Goal: Check status

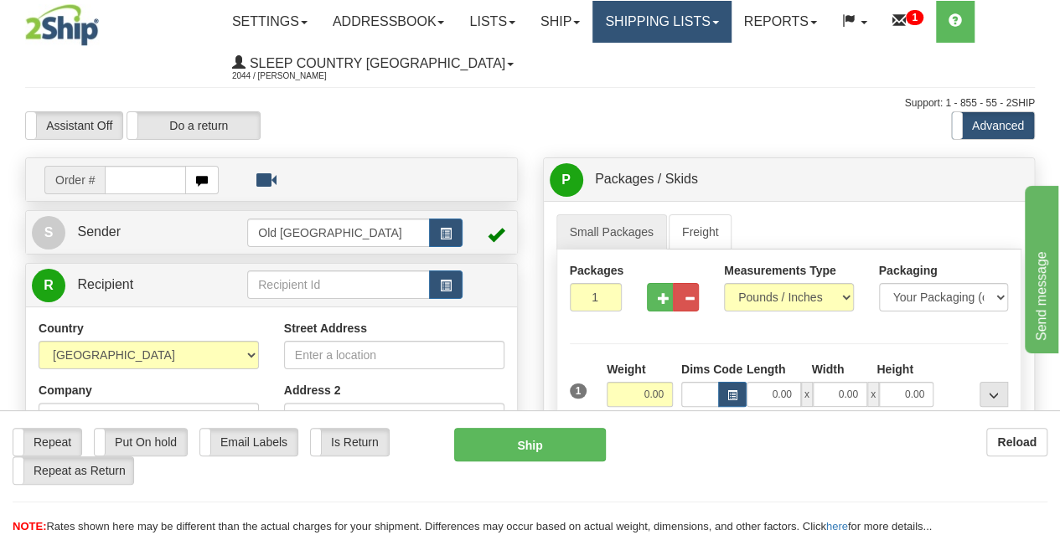
click at [635, 20] on link "Shipping lists" at bounding box center [661, 22] width 138 height 42
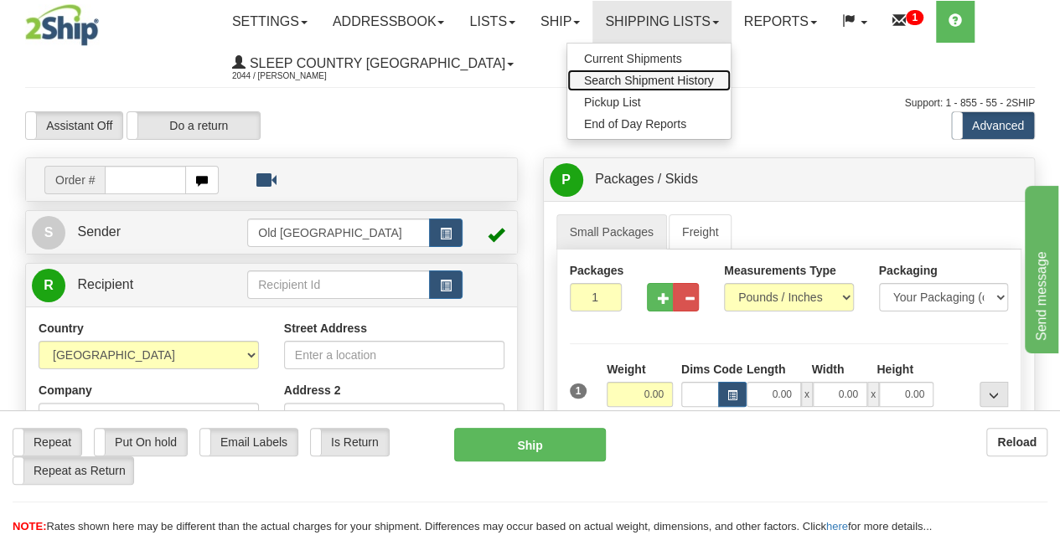
click at [629, 85] on span "Search Shipment History" at bounding box center [649, 80] width 130 height 13
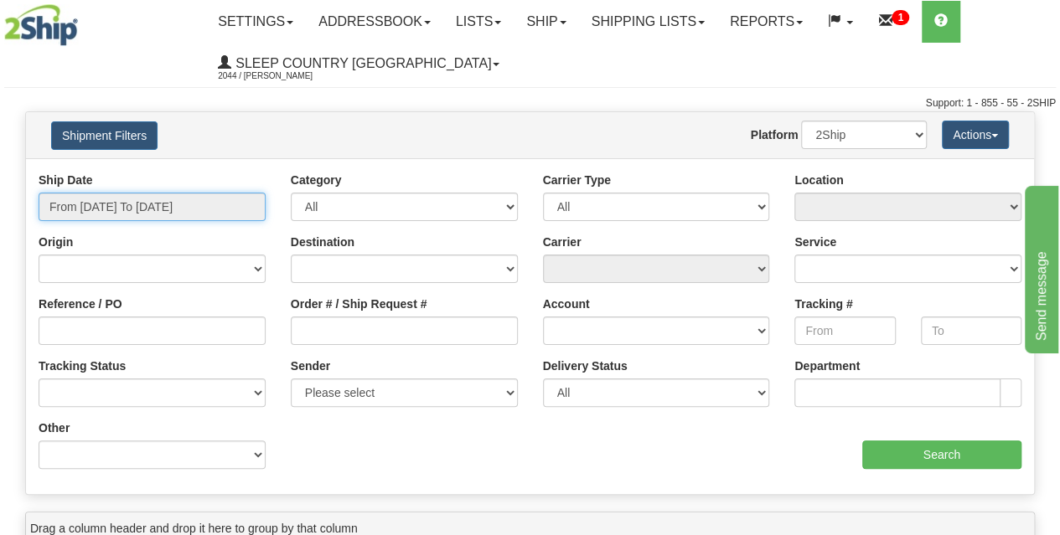
click at [216, 195] on input "From [DATE] To [DATE]" at bounding box center [152, 207] width 227 height 28
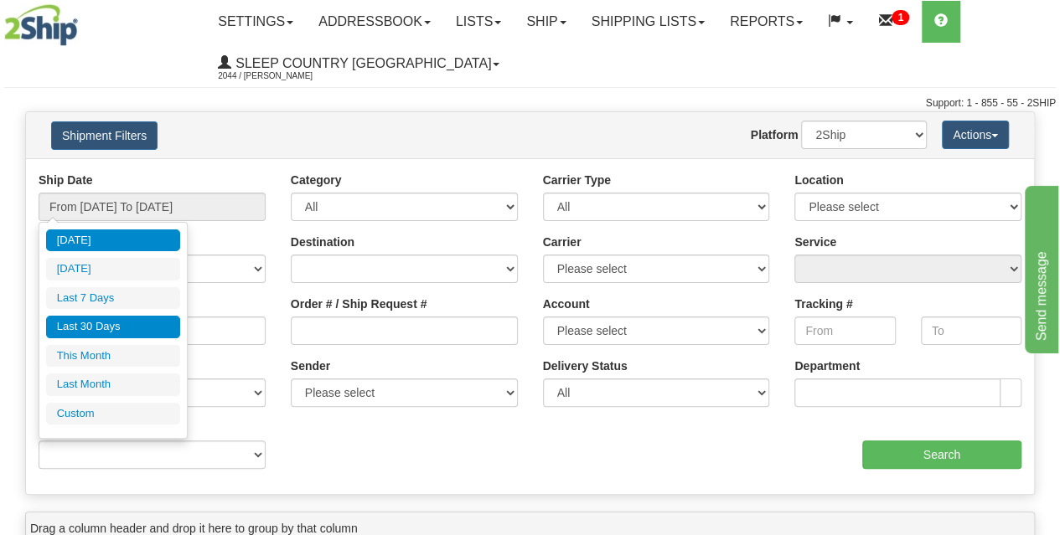
click at [106, 330] on li "Last 30 Days" at bounding box center [113, 327] width 134 height 23
type input "From 08/08/2025 To 09/06/2025"
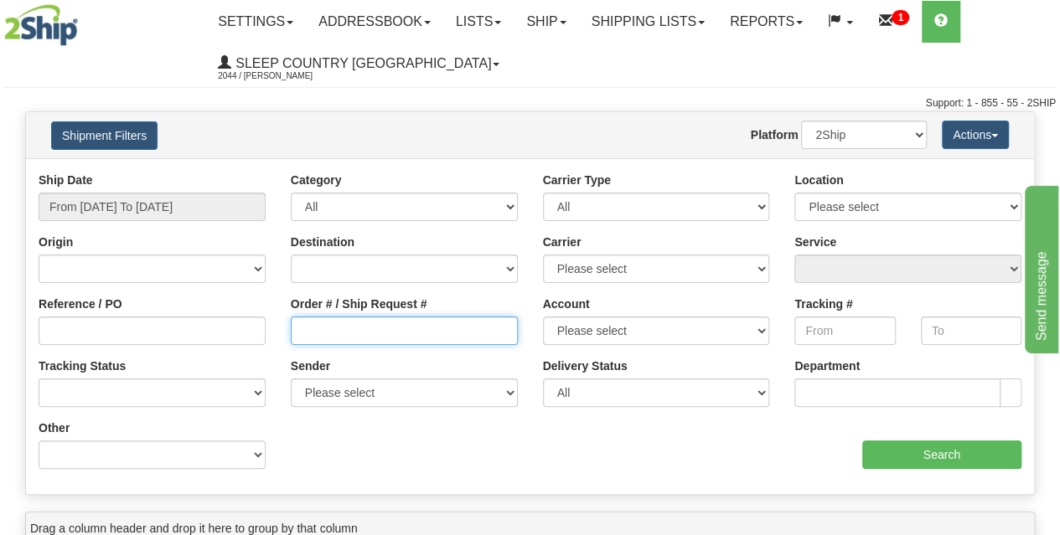
click at [307, 328] on input "Order # / Ship Request #" at bounding box center [404, 331] width 227 height 28
paste input "9002I067508"
type input "9002I067508"
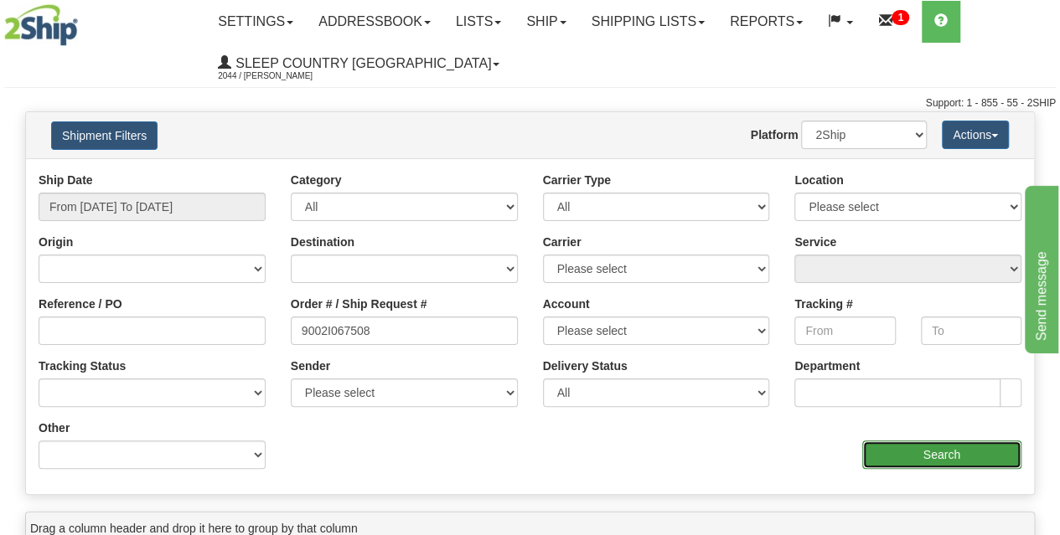
click at [941, 449] on input "Search" at bounding box center [942, 455] width 160 height 28
